Goal: Complete application form

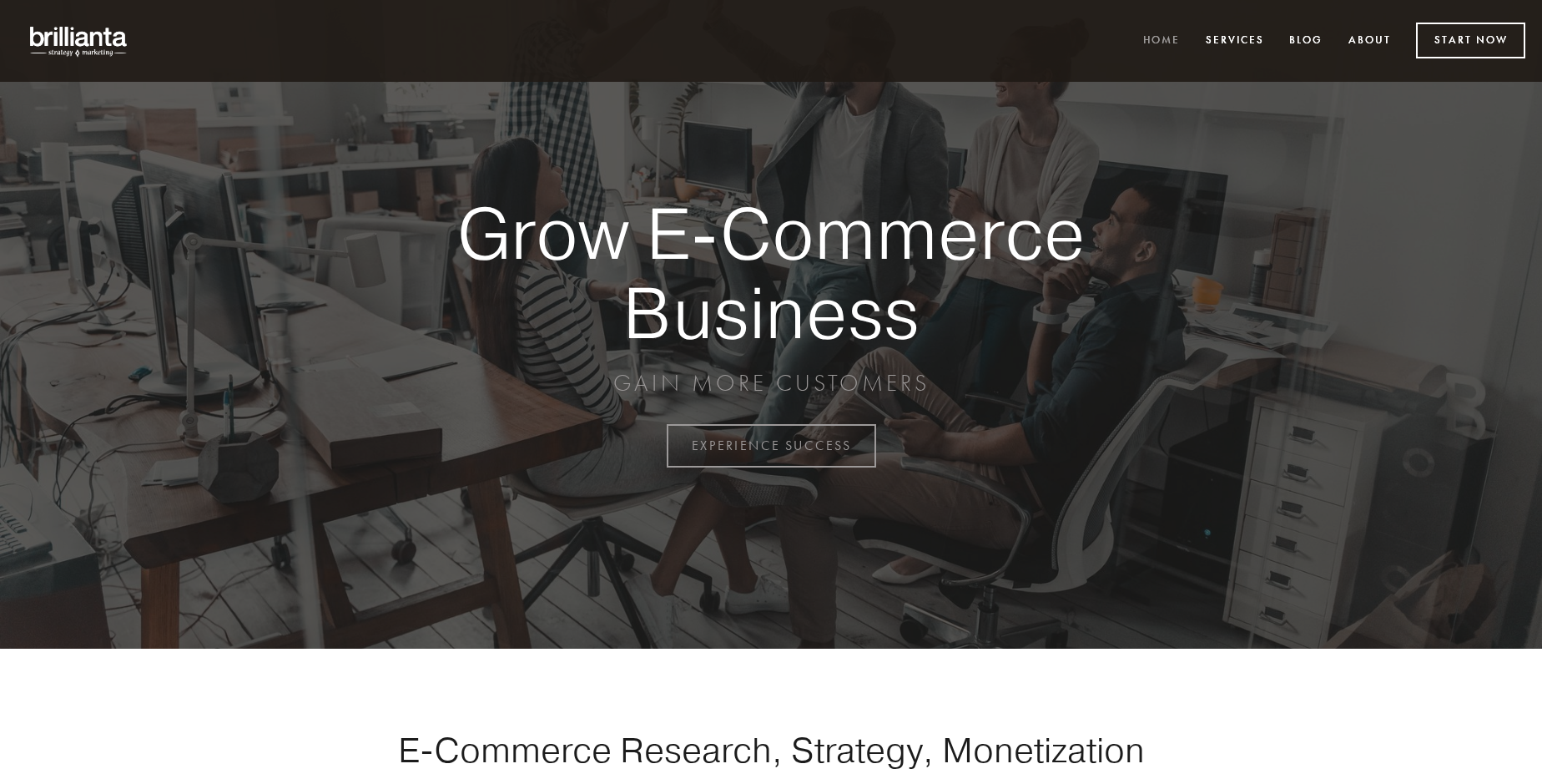
scroll to position [4375, 0]
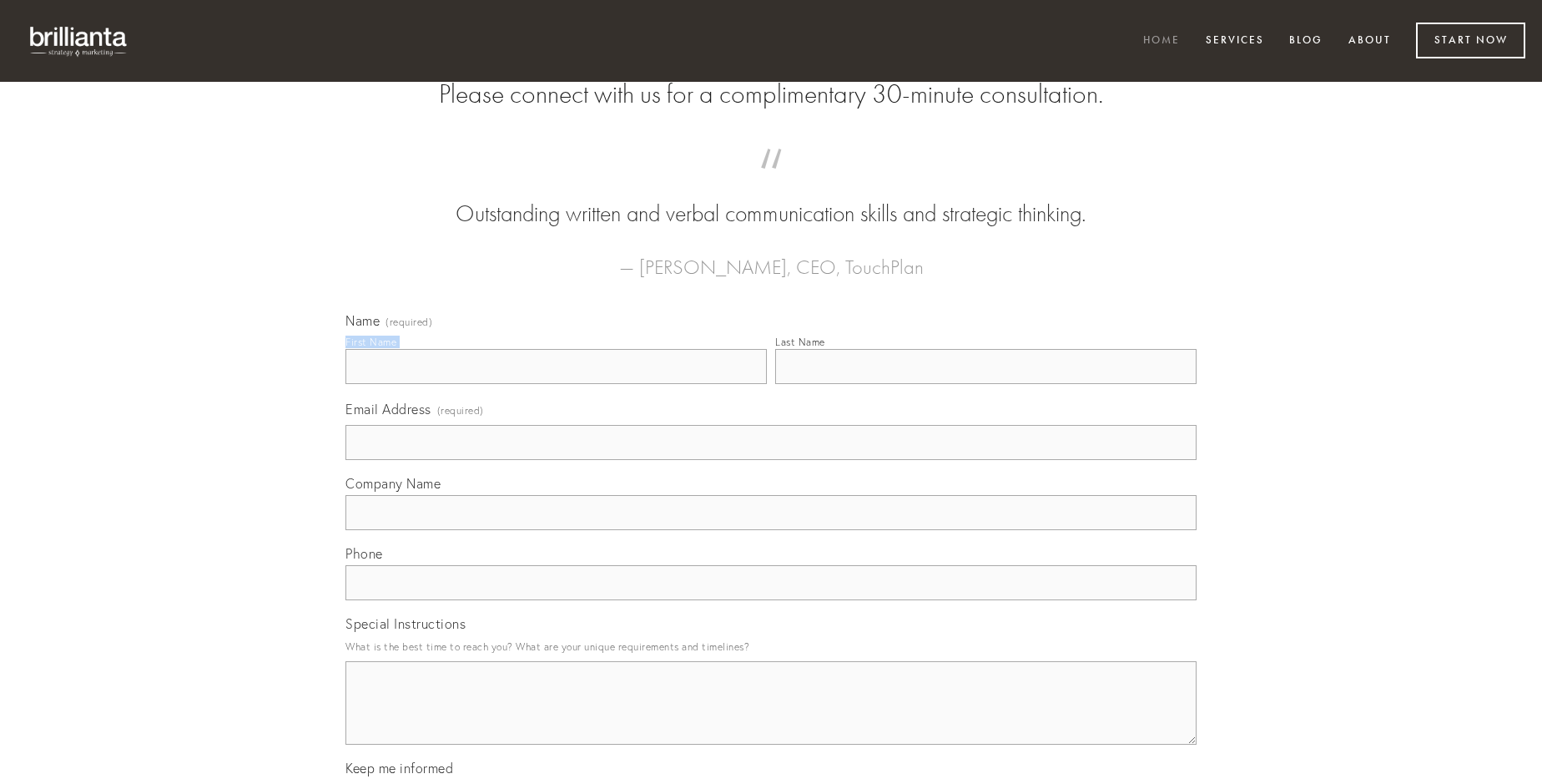
type input "[PERSON_NAME]"
click at [986, 384] on input "Last Name" at bounding box center [987, 367] width 422 height 35
type input "[PERSON_NAME]"
click at [771, 460] on input "Email Address (required)" at bounding box center [771, 442] width 851 height 35
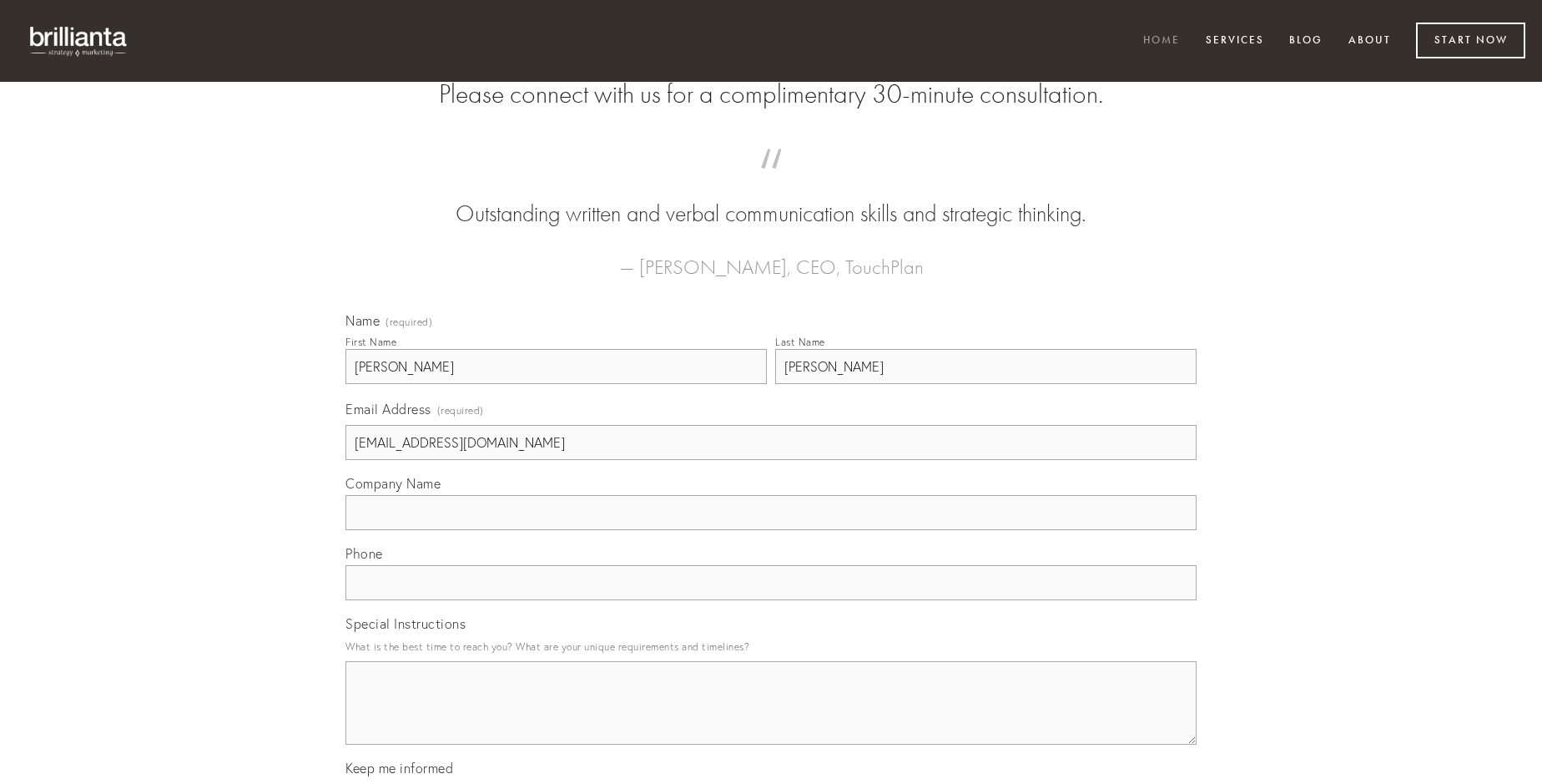
type input "[EMAIL_ADDRESS][DOMAIN_NAME]"
click at [771, 530] on input "Company Name" at bounding box center [771, 512] width 851 height 35
type input "audentia"
click at [771, 600] on input "text" at bounding box center [771, 582] width 851 height 35
click at [771, 718] on textarea "Special Instructions" at bounding box center [771, 702] width 851 height 83
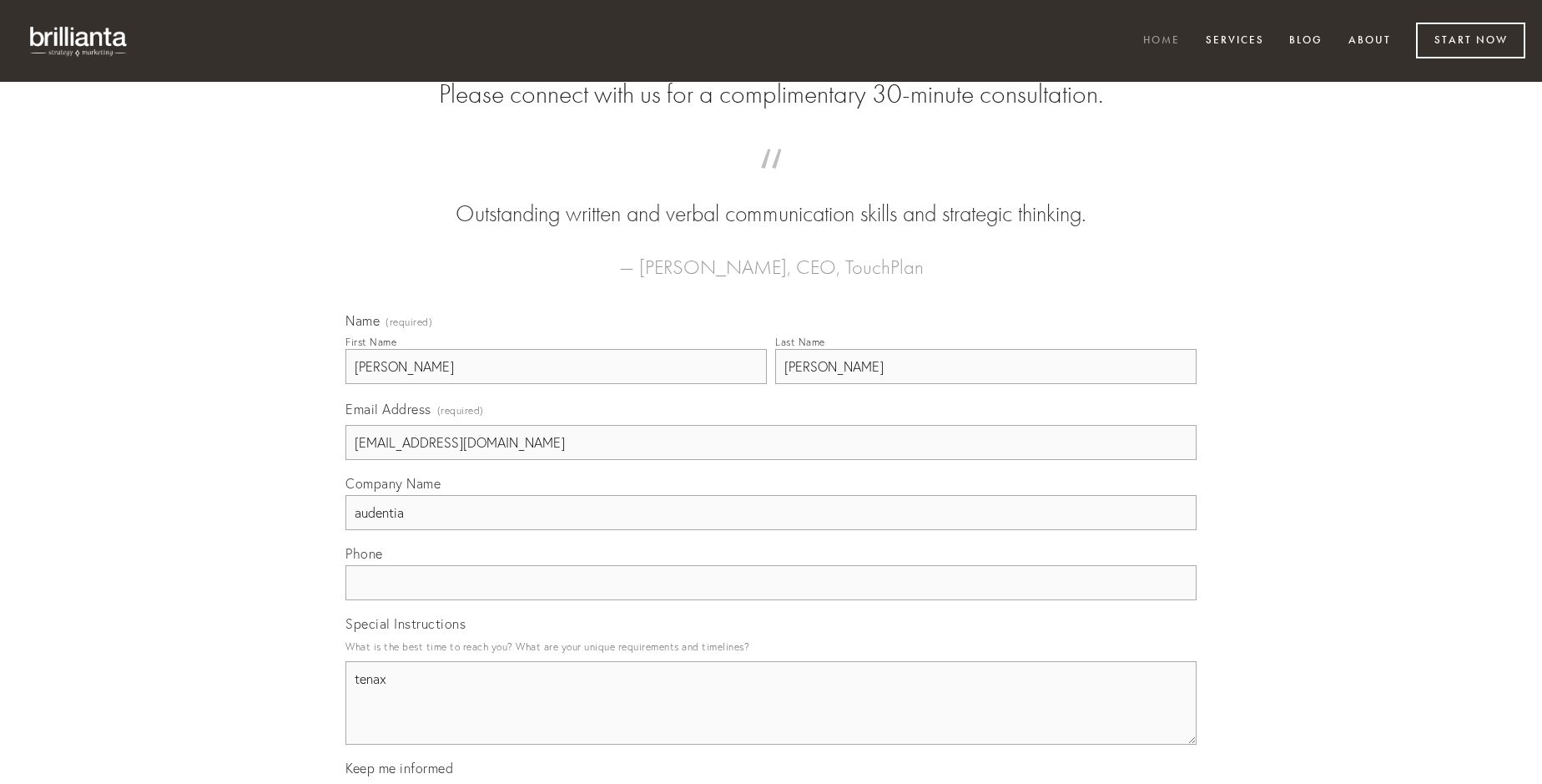
type textarea "tenax"
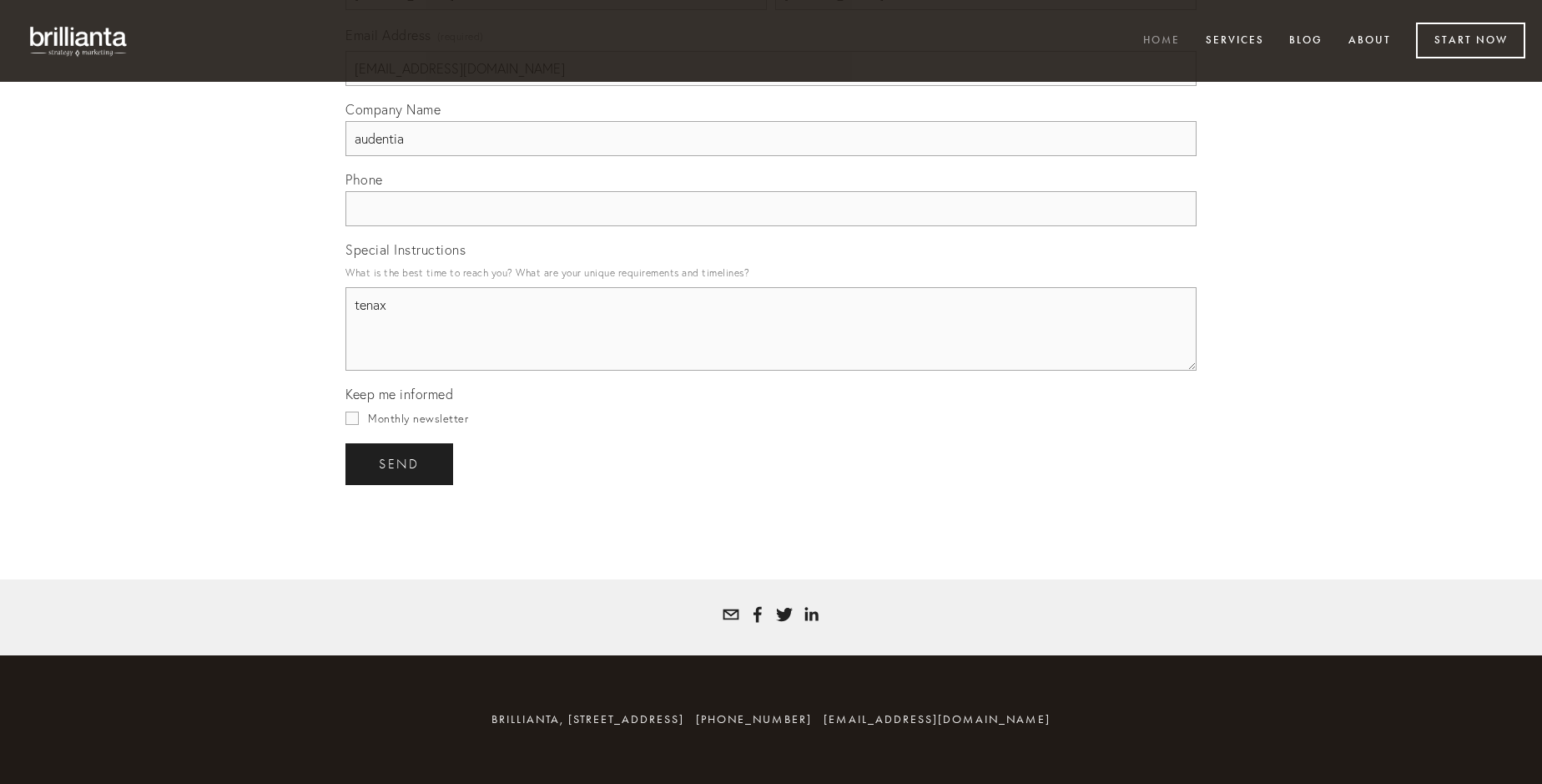
click at [400, 463] on span "send" at bounding box center [400, 464] width 41 height 15
